Goal: Complete application form

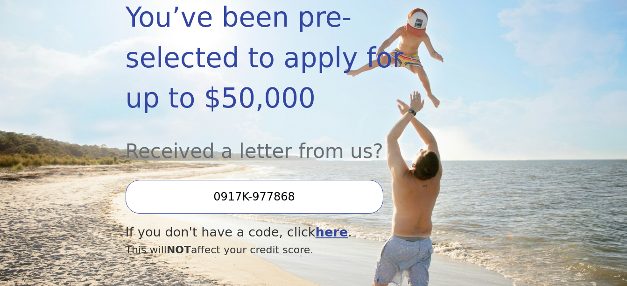
scroll to position [233, 0]
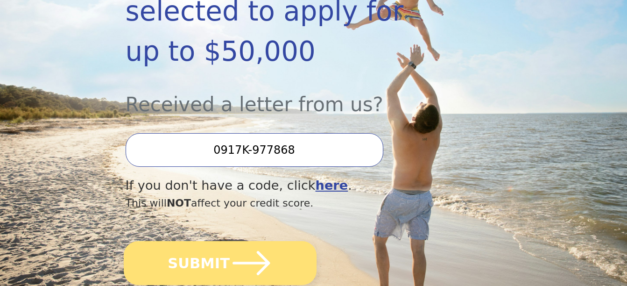
click at [256, 241] on icon "submit" at bounding box center [251, 262] width 43 height 43
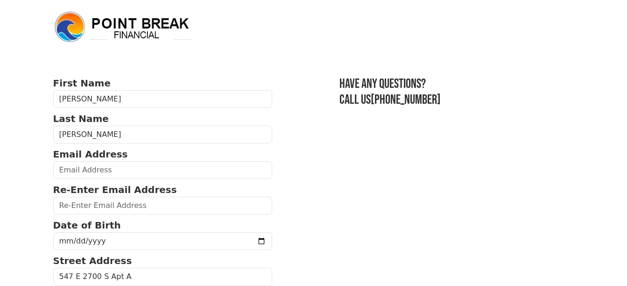
scroll to position [47, 0]
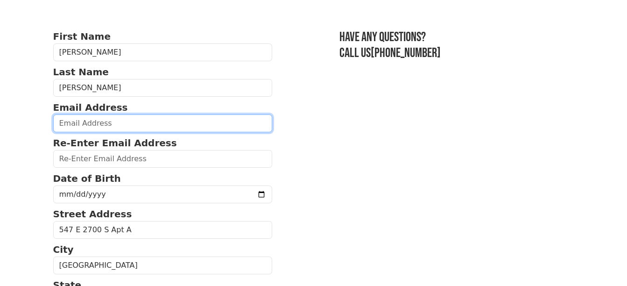
click at [111, 120] on input "email" at bounding box center [162, 123] width 219 height 18
type input "[EMAIL_ADDRESS][DOMAIN_NAME]"
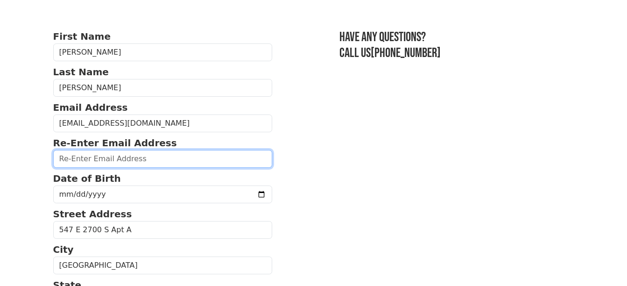
click at [89, 159] on input "email" at bounding box center [162, 159] width 219 height 18
type input "[EMAIL_ADDRESS][DOMAIN_NAME]"
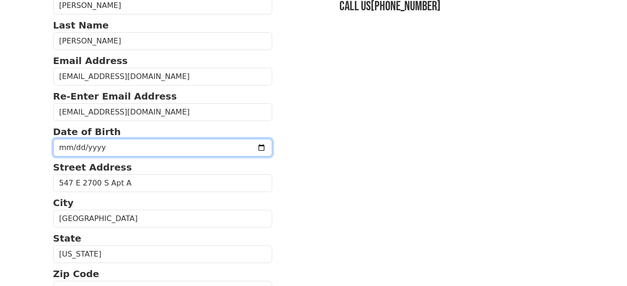
click at [66, 145] on input "date" at bounding box center [162, 148] width 219 height 18
type input "[DATE]"
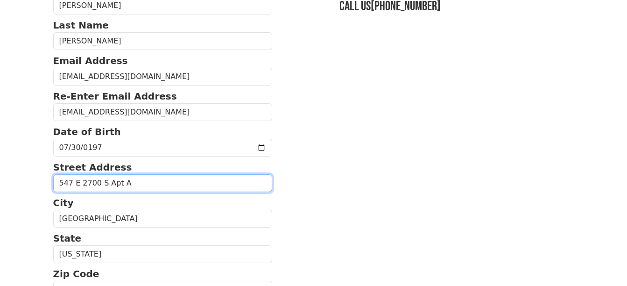
drag, startPoint x: 133, startPoint y: 185, endPoint x: 32, endPoint y: 187, distance: 101.8
click at [32, 187] on body "First Name [PERSON_NAME] Last Name [PERSON_NAME] Email Address [EMAIL_ADDRESS][…" at bounding box center [313, 50] width 627 height 286
type input "[STREET_ADDRESS]"
type input "[PHONE_NUMBER]"
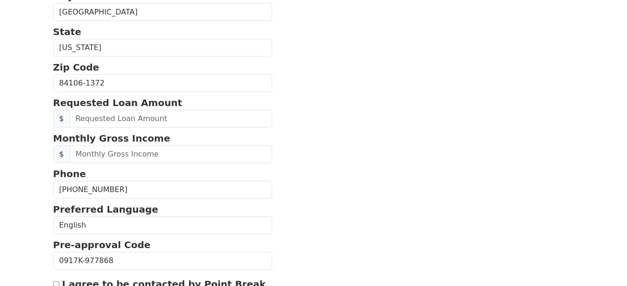
scroll to position [253, 0]
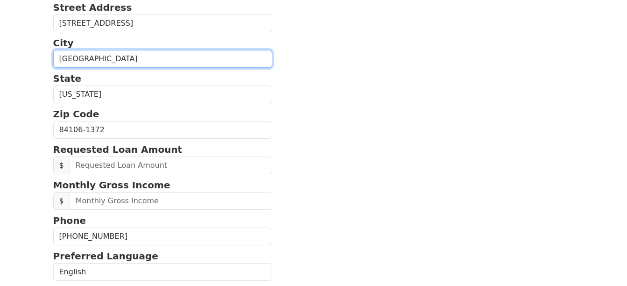
drag, startPoint x: 116, startPoint y: 58, endPoint x: 23, endPoint y: 60, distance: 92.9
type input "[PERSON_NAME]"
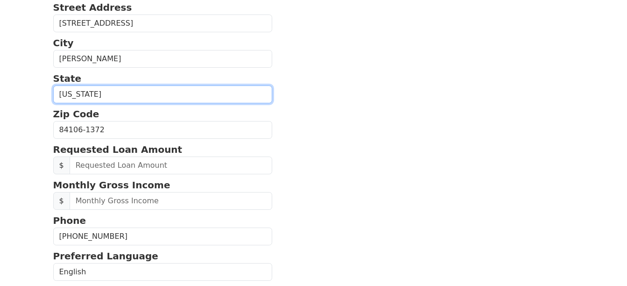
select select "NV"
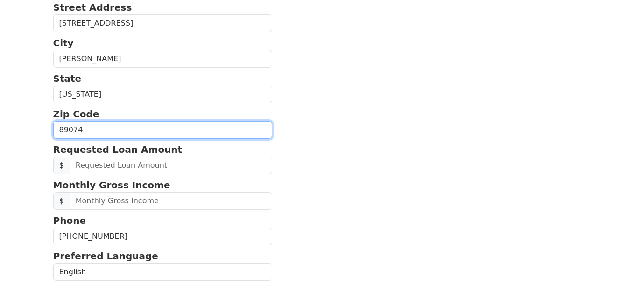
type input "89074"
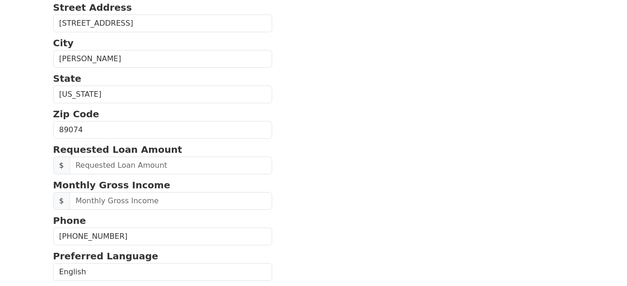
click at [378, 105] on section "First Name [PERSON_NAME] Last Name [PERSON_NAME] Email Address [EMAIL_ADDRESS][…" at bounding box center [313, 128] width 521 height 610
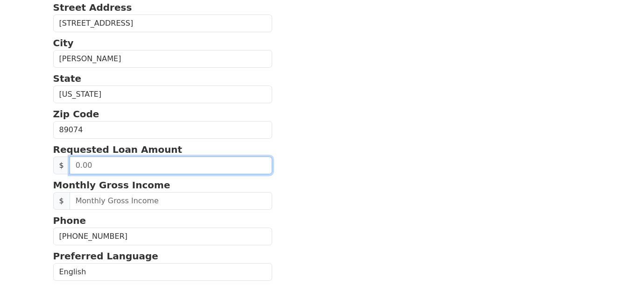
click at [91, 159] on input "text" at bounding box center [171, 165] width 203 height 18
type input "1.00"
type input "2.00"
type input "1.00"
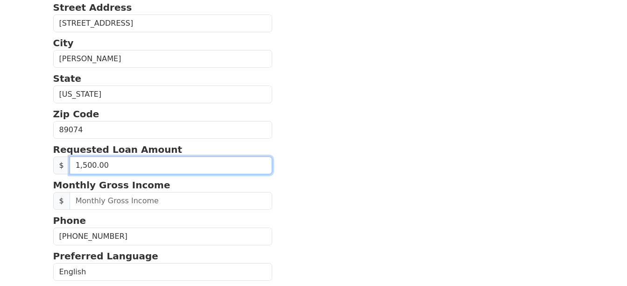
type input "15,000.00"
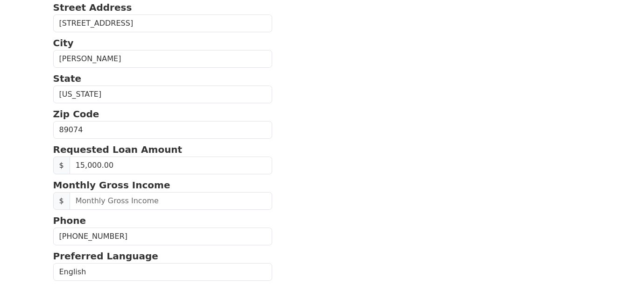
click at [357, 140] on section "First Name [PERSON_NAME] Last Name [PERSON_NAME] Email Address [EMAIL_ADDRESS][…" at bounding box center [313, 128] width 521 height 610
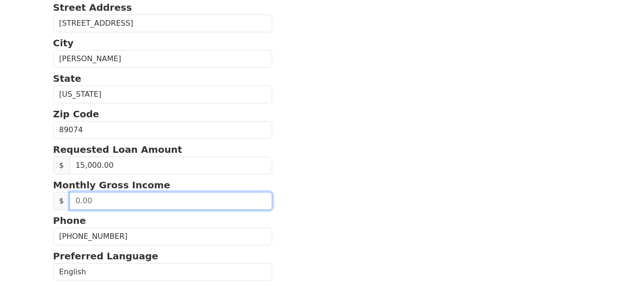
click at [89, 203] on input "text" at bounding box center [171, 201] width 203 height 18
drag, startPoint x: 93, startPoint y: 201, endPoint x: 68, endPoint y: 204, distance: 24.9
click at [68, 204] on div "$" at bounding box center [162, 201] width 219 height 18
type input "5,440.00"
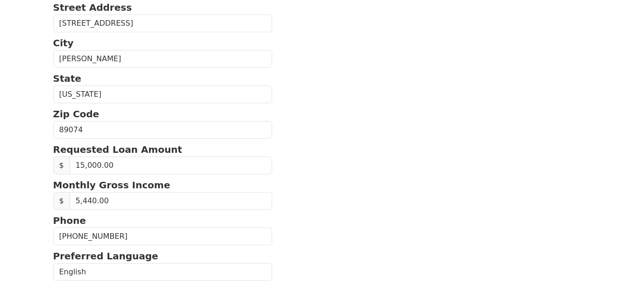
click at [339, 194] on section "First Name [PERSON_NAME] Last Name [PERSON_NAME] Email Address [EMAIL_ADDRESS][…" at bounding box center [313, 128] width 521 height 610
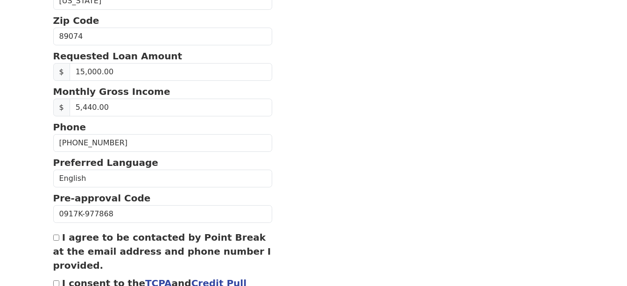
scroll to position [428, 0]
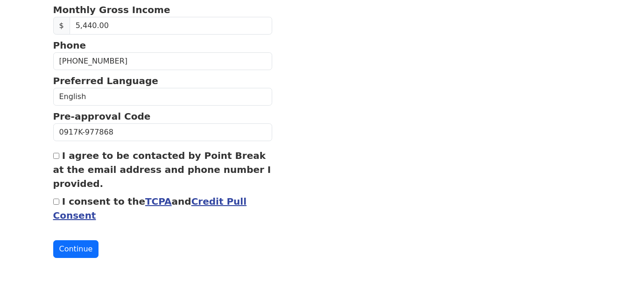
click at [54, 155] on input "I agree to be contacted by Point Break at the email address and phone number I …" at bounding box center [56, 156] width 6 height 6
checkbox input "true"
click at [56, 200] on input "I consent to the TCPA and Credit Pull Consent" at bounding box center [56, 201] width 6 height 6
checkbox input "true"
click at [75, 251] on button "Continue" at bounding box center [76, 249] width 46 height 18
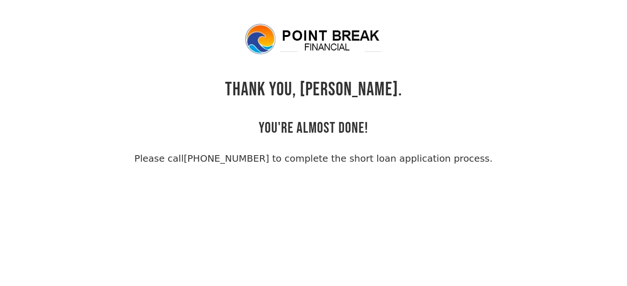
scroll to position [22, 0]
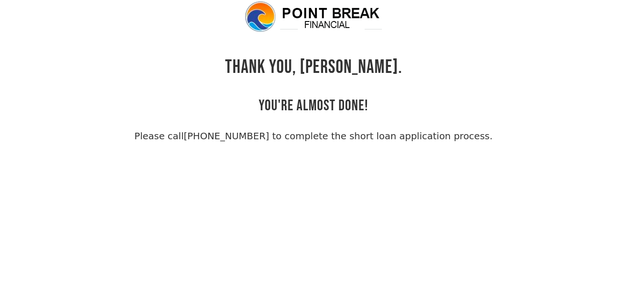
click at [433, 156] on body "THANK YOU, Michael. YOU'RE ALMOST DONE! Please call (855) 202-9500 to complete …" at bounding box center [313, 143] width 627 height 286
